Goal: Information Seeking & Learning: Learn about a topic

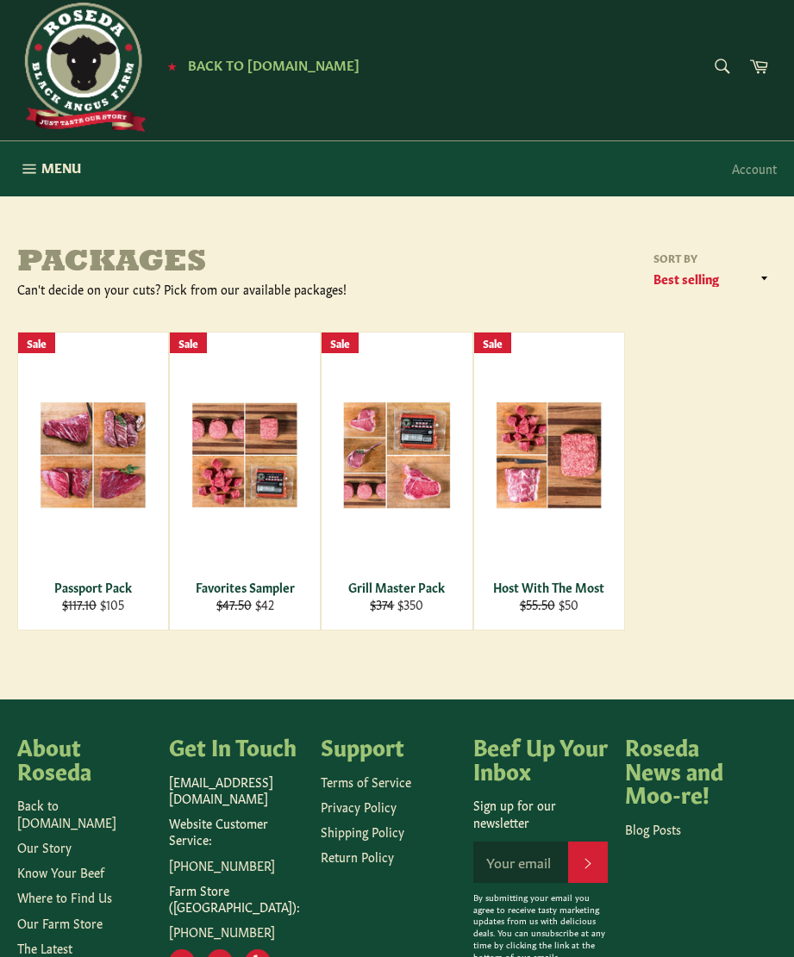
scroll to position [15, 0]
click at [79, 483] on span "View" at bounding box center [93, 483] width 110 height 44
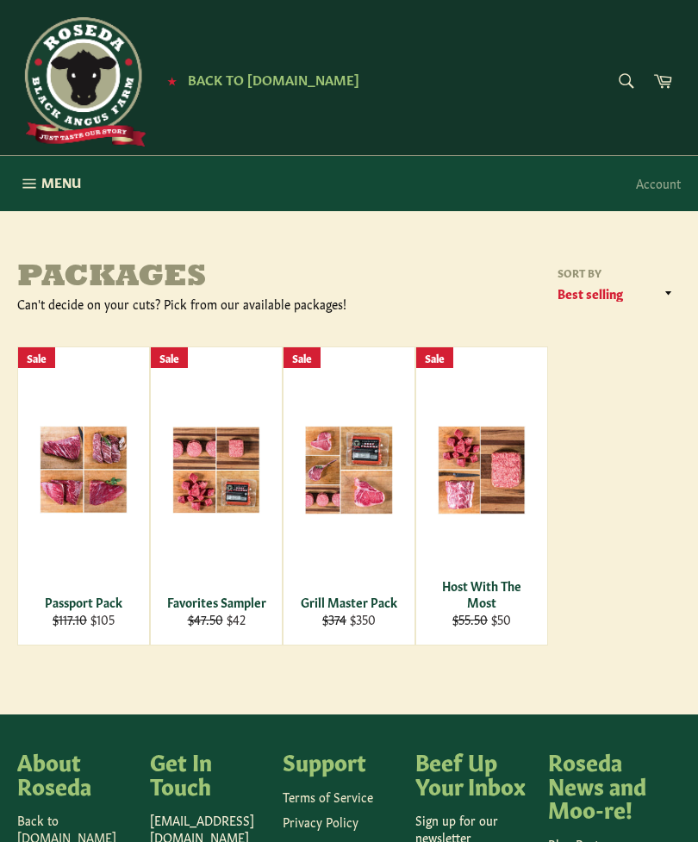
scroll to position [135, 0]
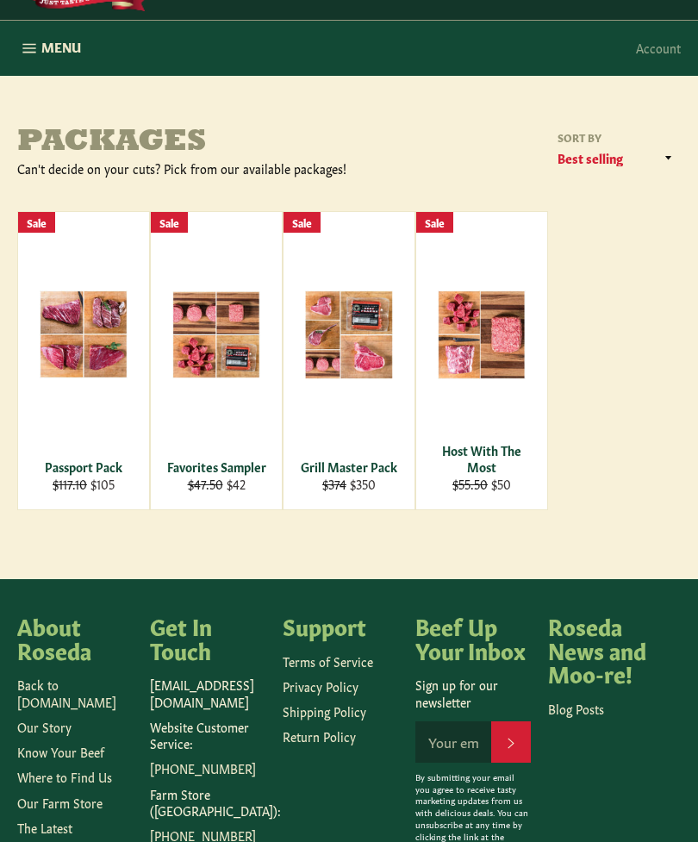
click at [346, 467] on div "Grill Master Pack" at bounding box center [349, 466] width 109 height 16
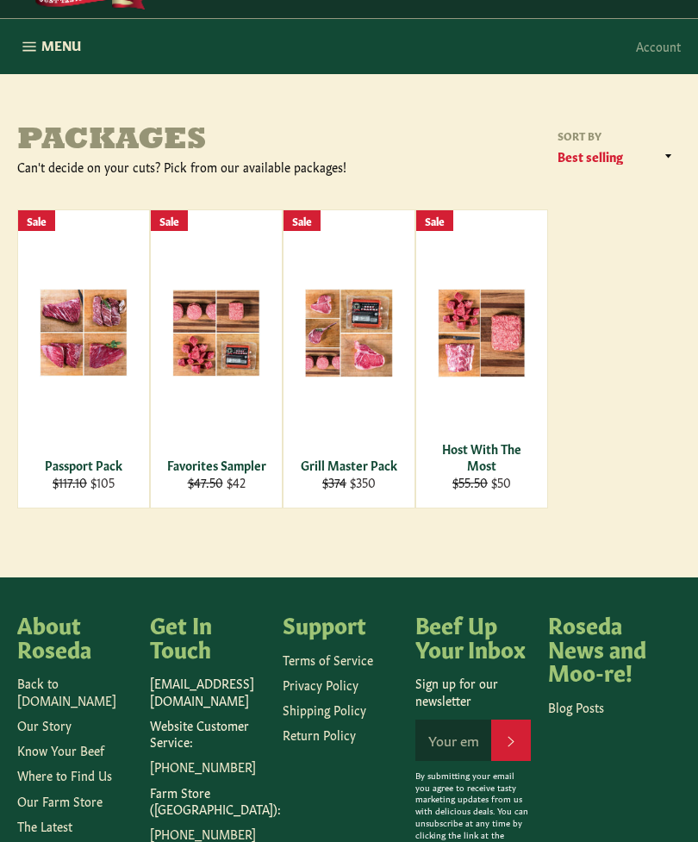
scroll to position [137, 0]
click at [483, 319] on div "View" at bounding box center [481, 358] width 131 height 297
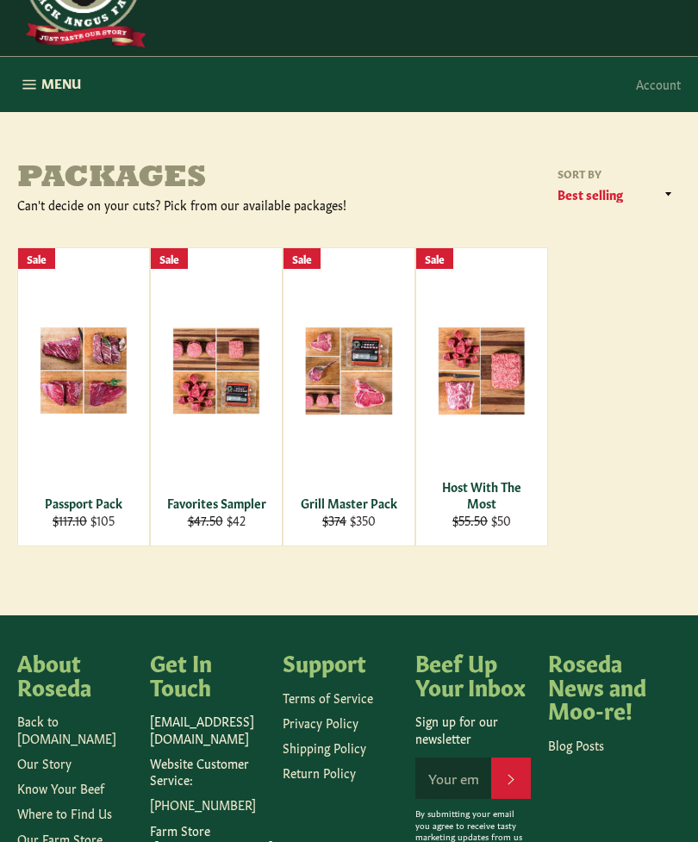
scroll to position [0, 0]
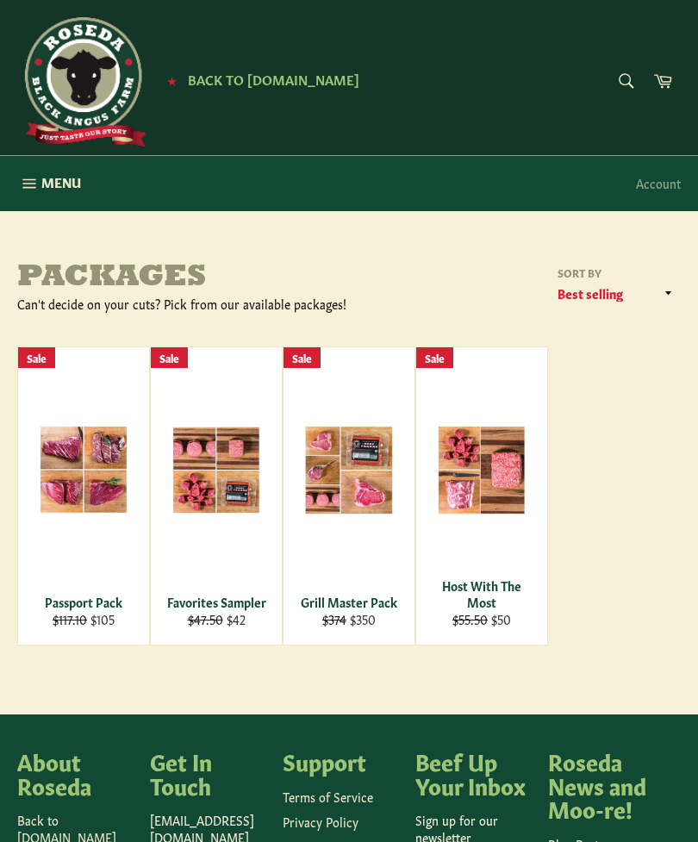
click at [24, 184] on icon "button" at bounding box center [29, 183] width 19 height 19
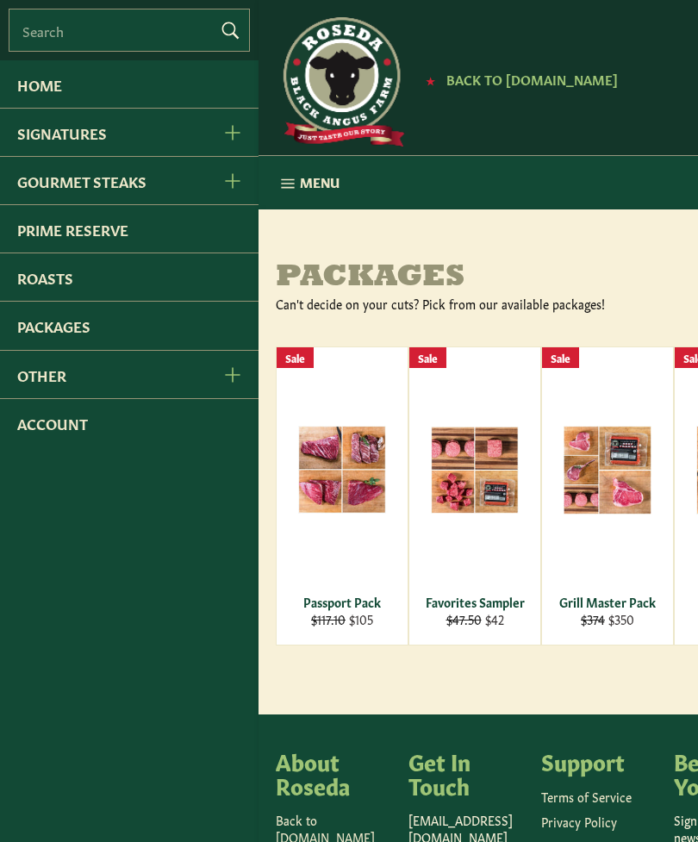
click at [35, 331] on link "Packages" at bounding box center [129, 325] width 259 height 47
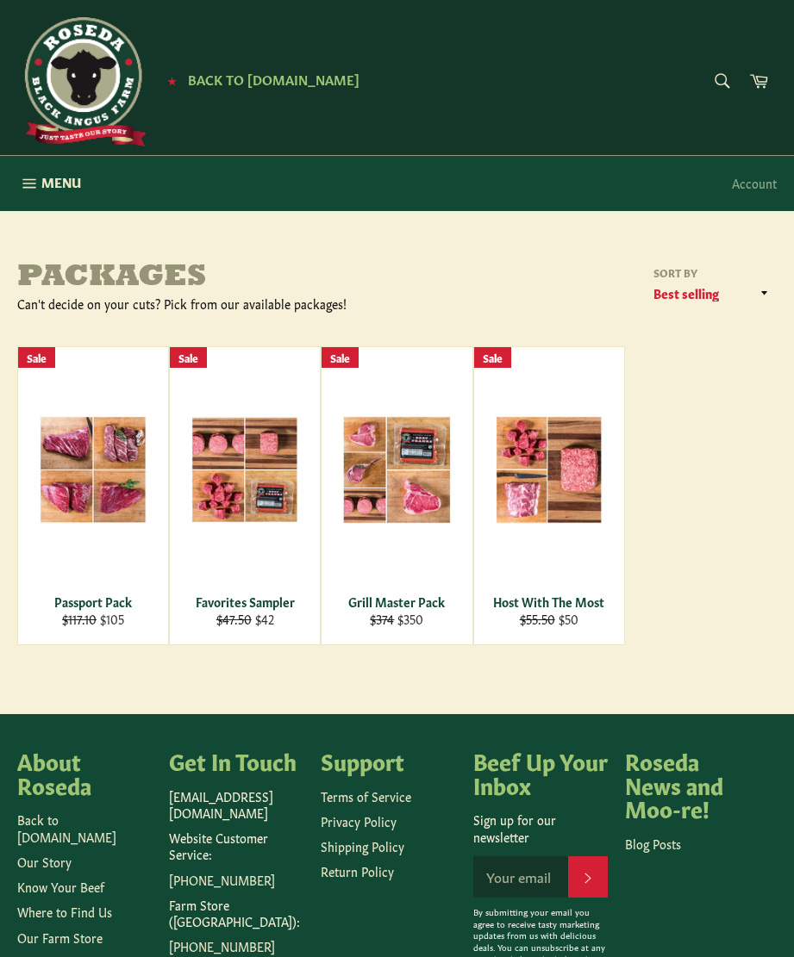
click at [48, 173] on span "Menu" at bounding box center [61, 182] width 40 height 18
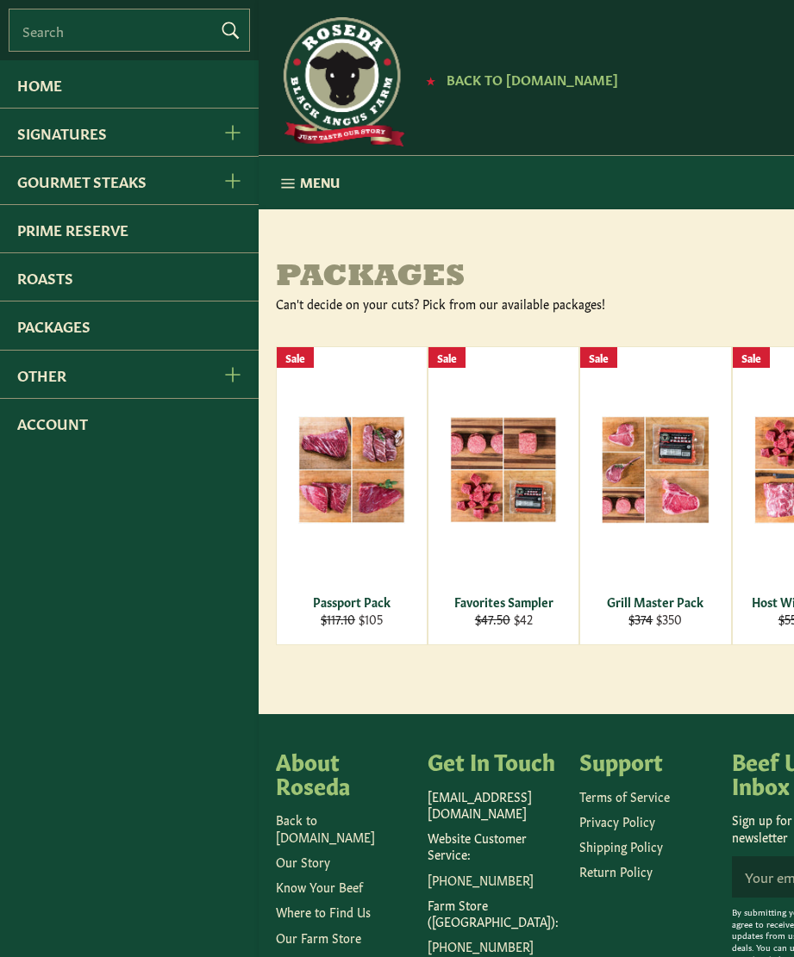
click at [53, 134] on link "Signatures" at bounding box center [102, 132] width 204 height 47
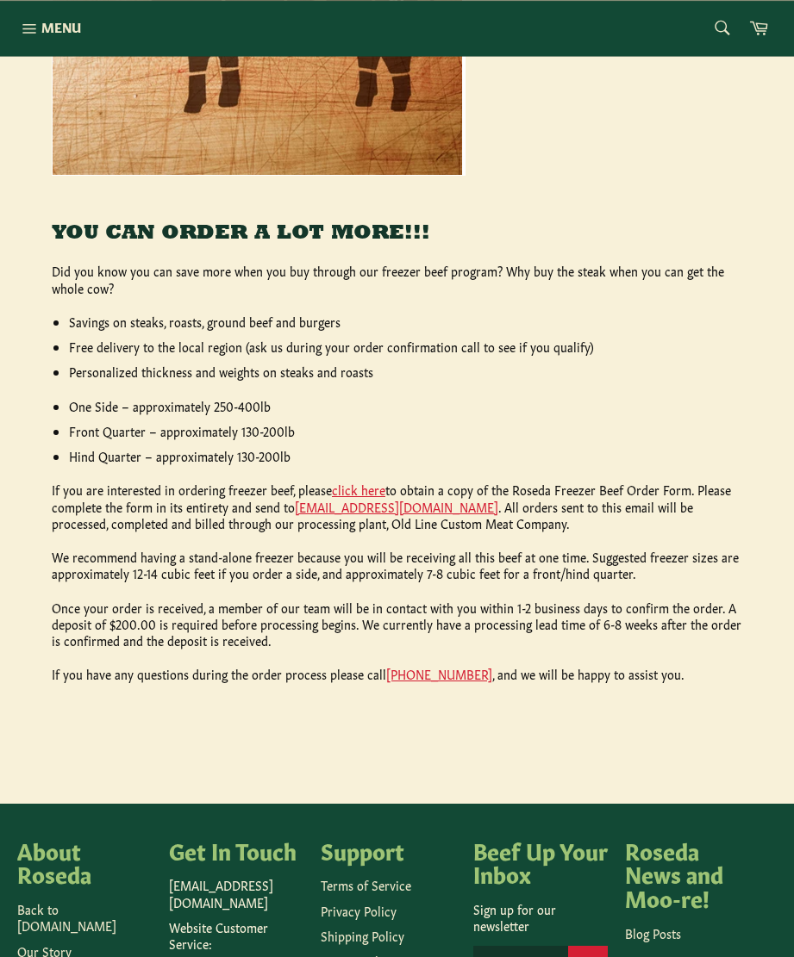
scroll to position [588, 0]
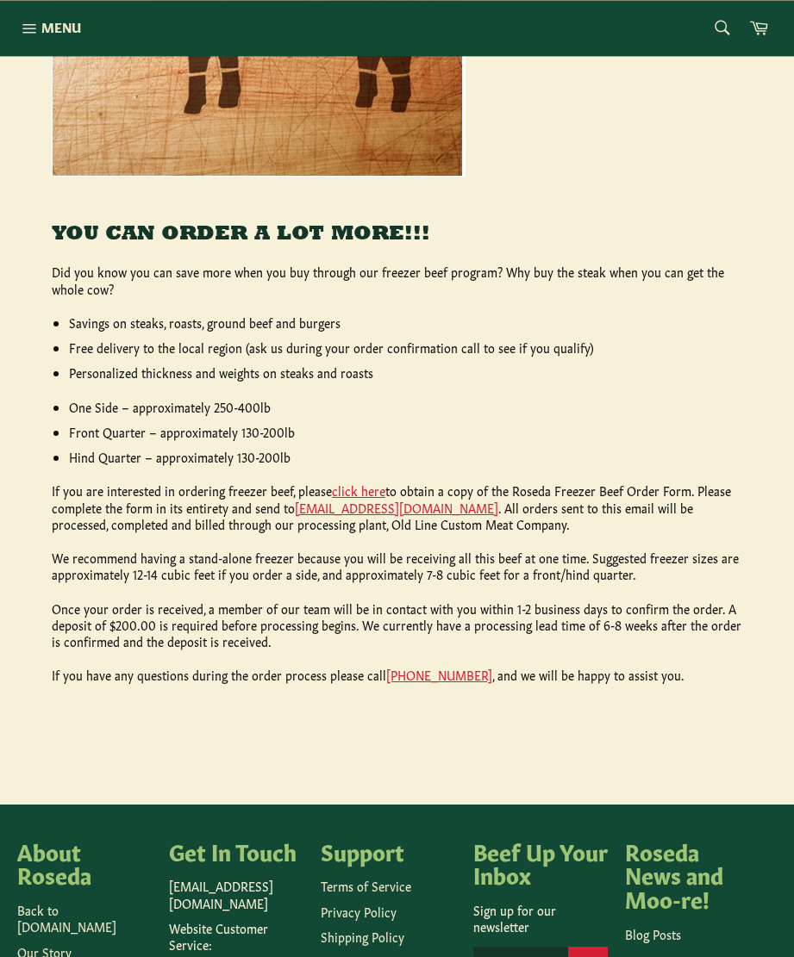
click at [355, 491] on link "click here" at bounding box center [358, 490] width 53 height 17
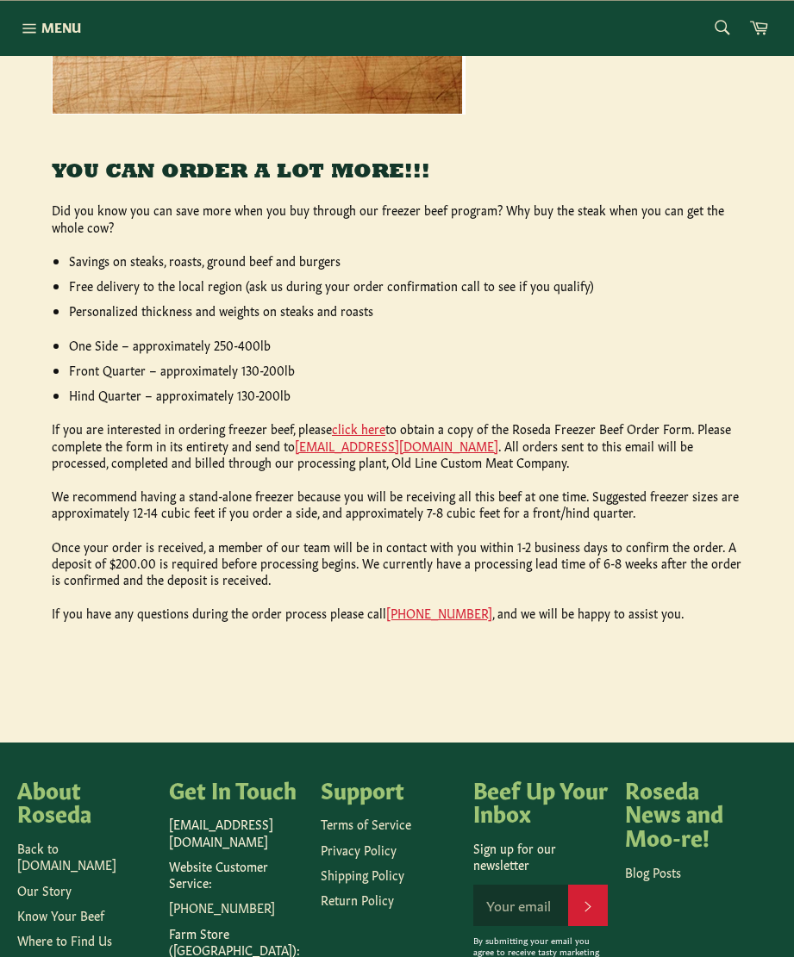
scroll to position [651, 0]
